Goal: Information Seeking & Learning: Find specific page/section

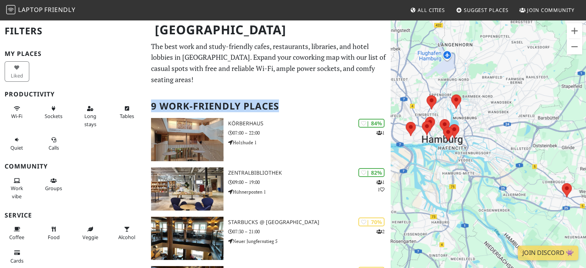
drag, startPoint x: 291, startPoint y: 104, endPoint x: 151, endPoint y: 104, distance: 140.3
click at [151, 104] on h2 "9 Work-Friendly Places" at bounding box center [268, 106] width 235 height 24
copy h2 "9 Work-Friendly Places"
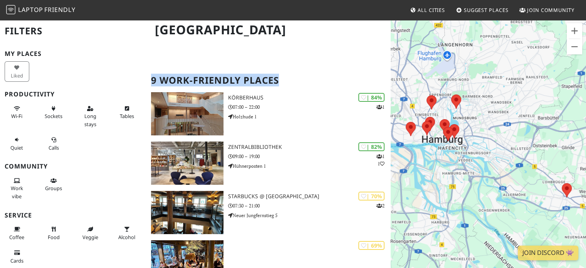
scroll to position [115, 0]
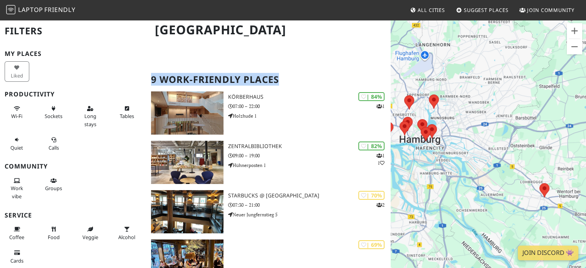
click at [452, 148] on div "Um von einem Element zum anderen zu gelangen, drückst du die Pfeiltasten entspr…" at bounding box center [488, 153] width 195 height 268
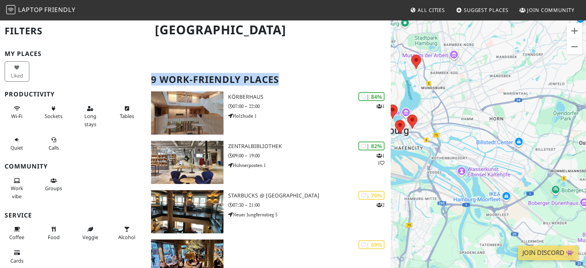
click at [469, 117] on div "Um von einem Element zum anderen zu gelangen, drückst du die Pfeiltasten entspr…" at bounding box center [488, 153] width 195 height 268
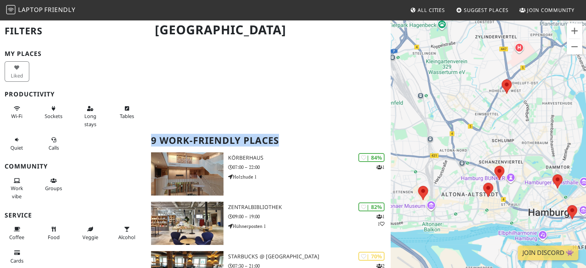
scroll to position [0, 0]
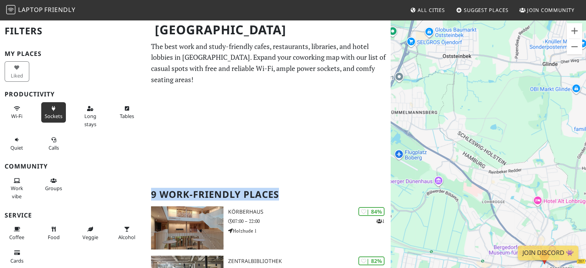
click at [50, 109] on icon at bounding box center [53, 108] width 6 height 5
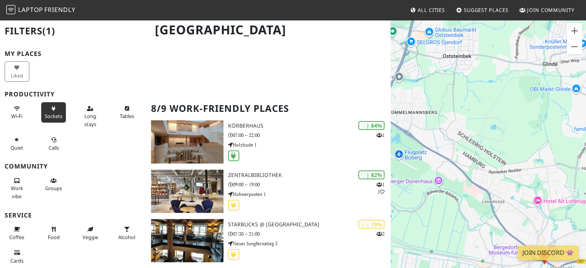
scroll to position [89, 0]
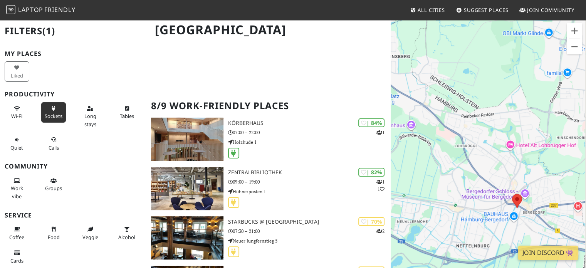
drag, startPoint x: 503, startPoint y: 185, endPoint x: 471, endPoint y: 108, distance: 82.8
click at [471, 108] on div "Um von einem Element zum anderen zu gelangen, drückst du die Pfeiltasten entspr…" at bounding box center [488, 153] width 195 height 268
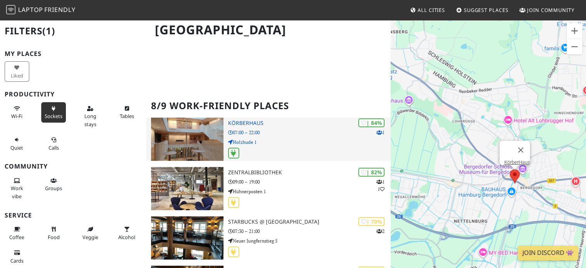
click at [246, 123] on h3 "KörberHaus" at bounding box center [309, 123] width 163 height 7
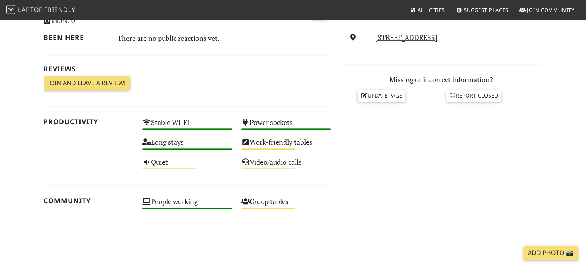
scroll to position [236, 0]
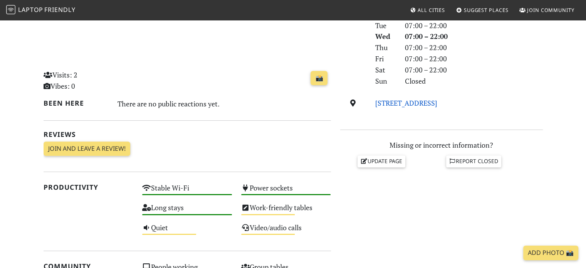
click at [396, 100] on link "Holzhude 1, 21029, Hamburg" at bounding box center [406, 102] width 62 height 9
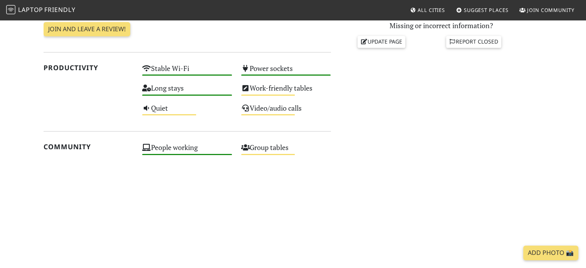
scroll to position [354, 0]
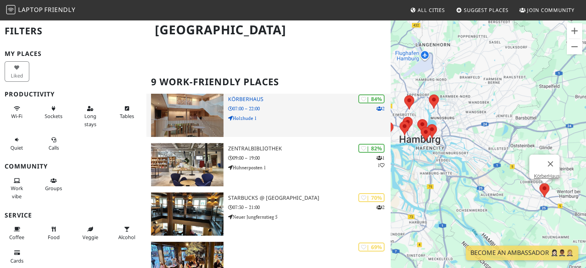
scroll to position [122, 0]
